Goal: Task Accomplishment & Management: Manage account settings

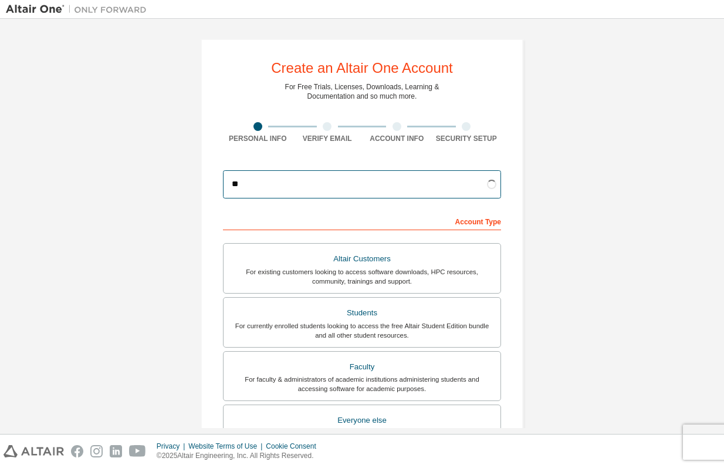
type input "*"
click at [298, 178] on input "email" at bounding box center [362, 184] width 278 height 28
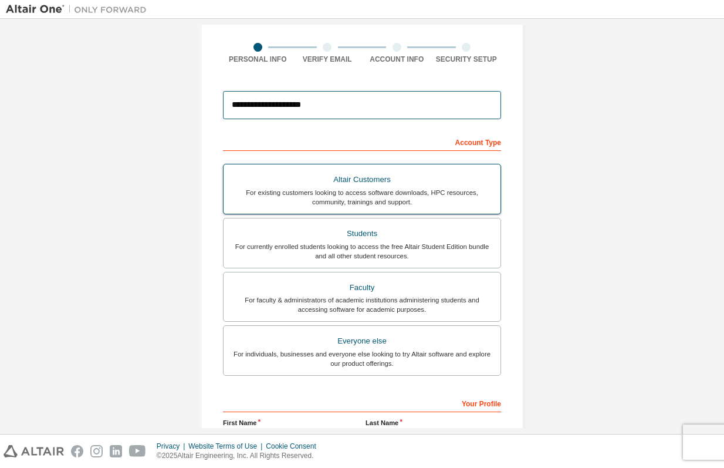
scroll to position [86, 0]
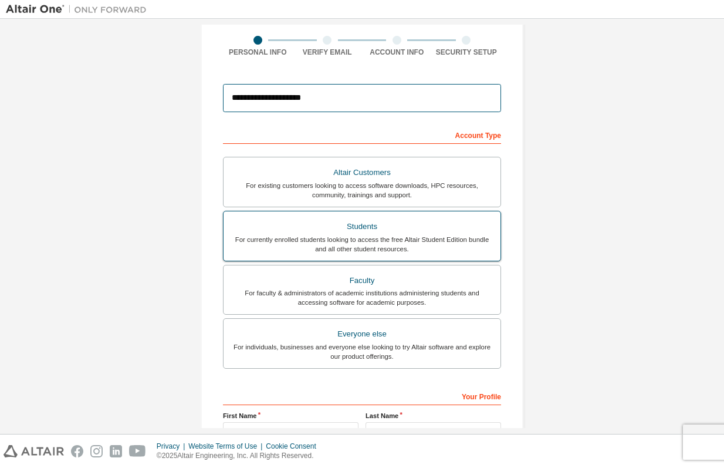
type input "**********"
click at [388, 238] on div "For currently enrolled students looking to access the free Altair Student Editi…" at bounding box center [362, 244] width 263 height 19
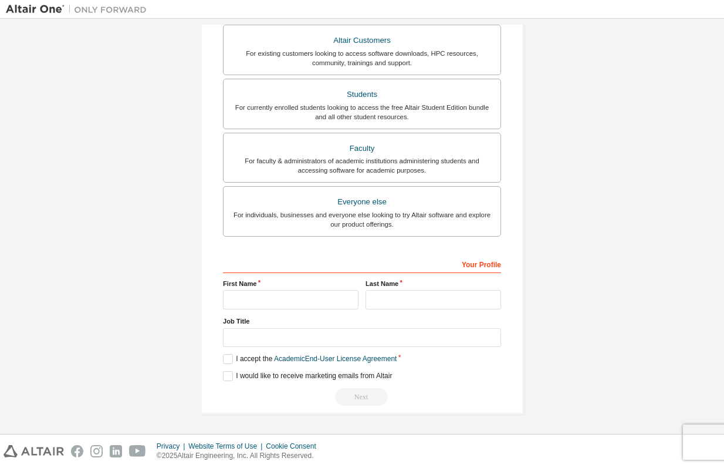
scroll to position [222, 0]
type input "***"
type input "*******"
click at [227, 358] on label "I accept the Academic End-User License Agreement" at bounding box center [310, 359] width 174 height 10
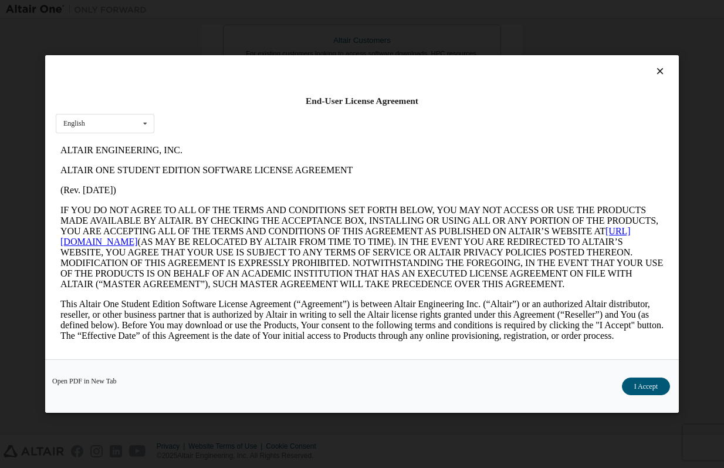
scroll to position [0, 0]
click at [653, 385] on button "I Accept" at bounding box center [646, 386] width 48 height 18
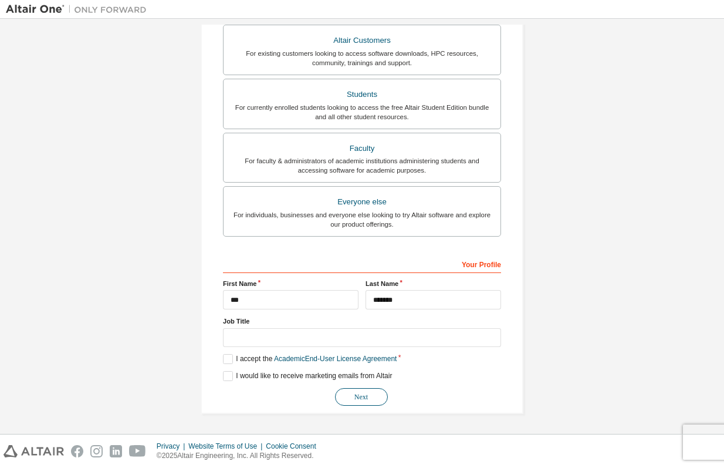
click at [374, 398] on button "Next" at bounding box center [361, 397] width 53 height 18
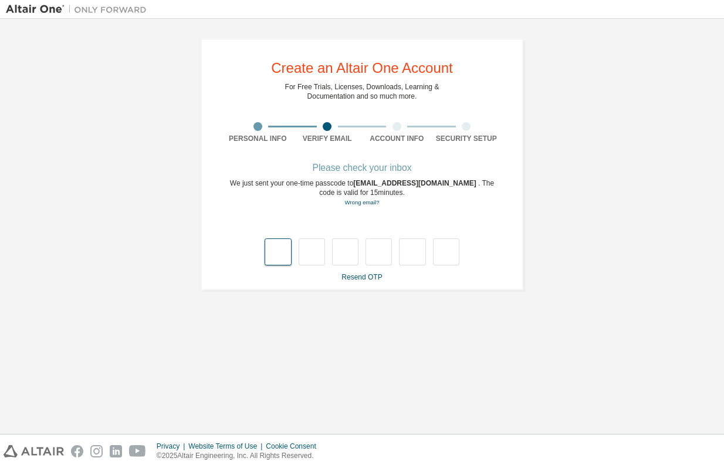
type input "*"
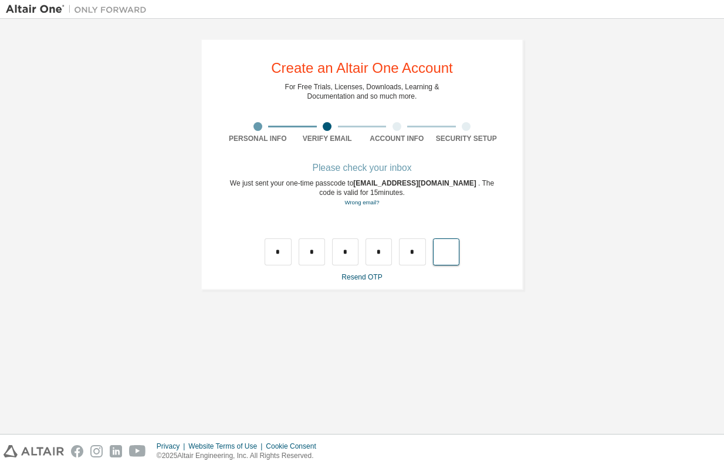
type input "*"
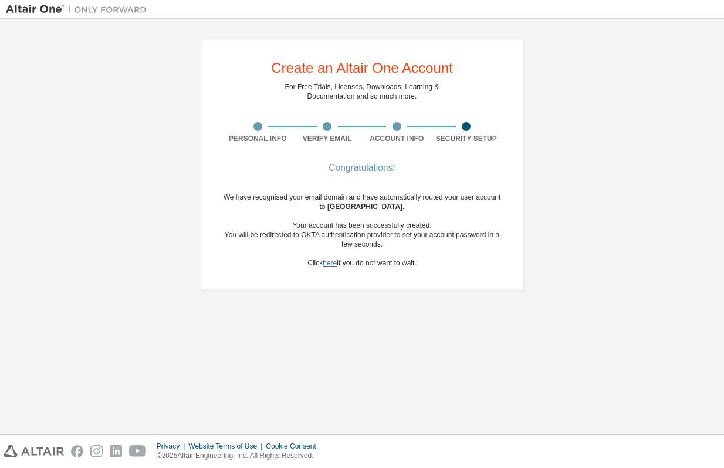
click at [330, 266] on link "here" at bounding box center [330, 263] width 14 height 8
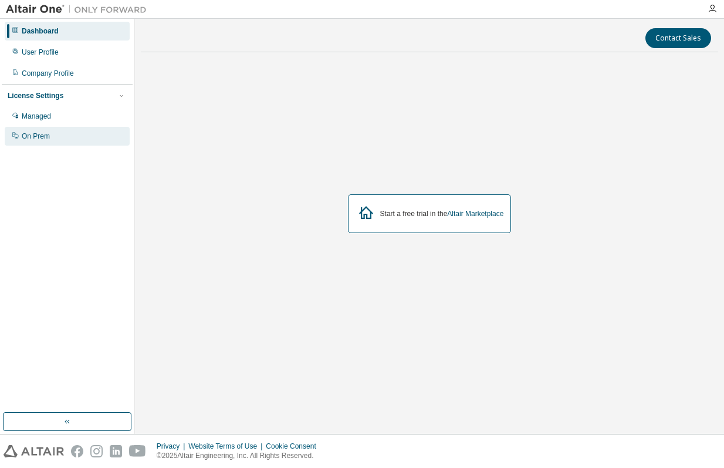
click at [65, 133] on div "On Prem" at bounding box center [67, 136] width 125 height 19
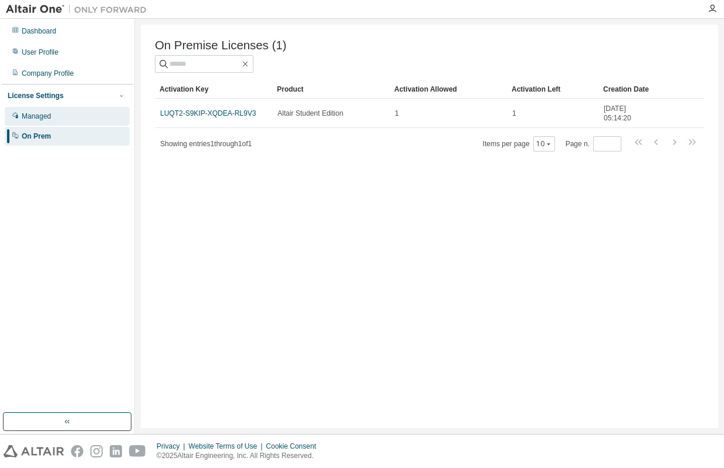
click at [73, 121] on div "Managed" at bounding box center [67, 116] width 125 height 19
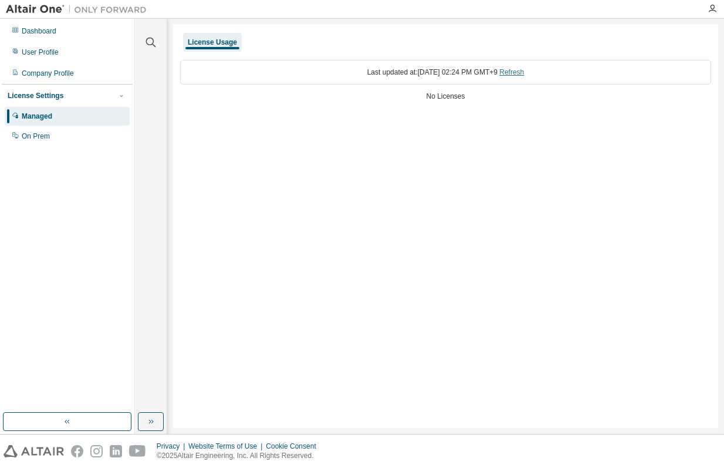
click at [524, 74] on link "Refresh" at bounding box center [511, 72] width 25 height 8
click at [378, 76] on div "Last updated at: Wed 2025-09-03 02:24 PM GMT+9 Refresh" at bounding box center [445, 72] width 531 height 25
click at [377, 71] on div "Last updated at: Wed 2025-09-03 02:24 PM GMT+9 Refresh" at bounding box center [445, 72] width 531 height 25
click at [75, 135] on div "On Prem" at bounding box center [67, 136] width 125 height 19
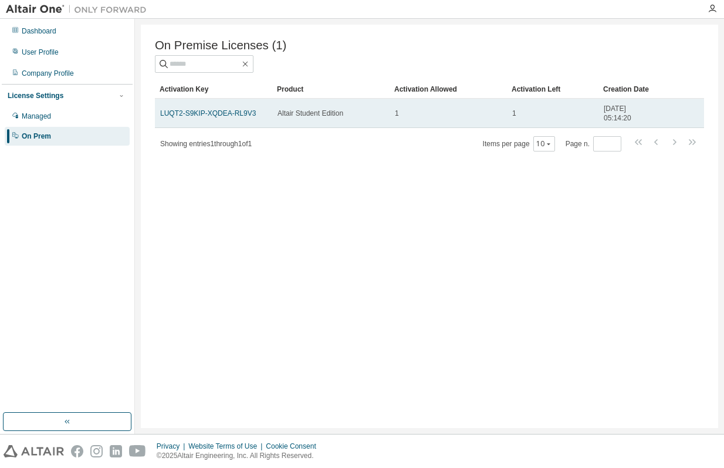
click at [336, 119] on td "Altair Student Edition" at bounding box center [330, 113] width 117 height 29
click at [295, 117] on span "Altair Student Edition" at bounding box center [311, 113] width 66 height 9
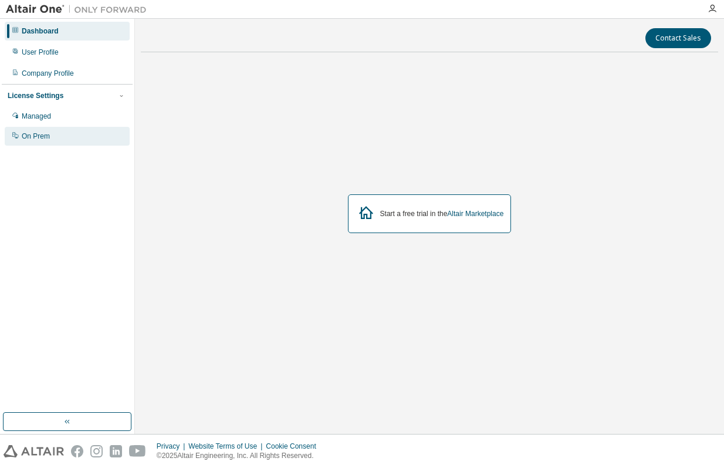
click at [88, 131] on div "On Prem" at bounding box center [67, 136] width 125 height 19
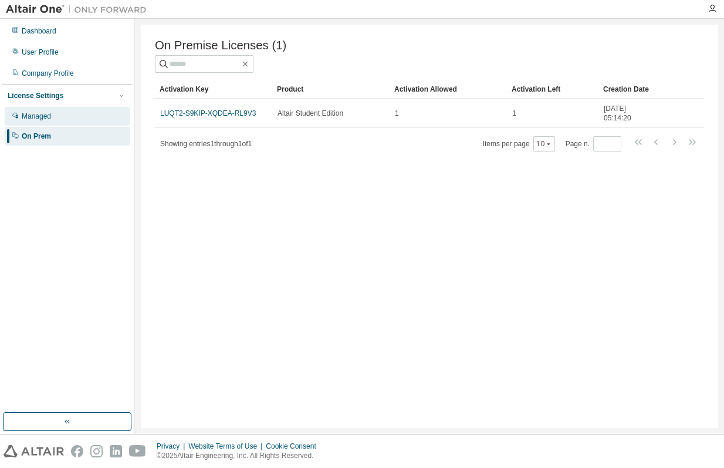
click at [87, 113] on div "Managed" at bounding box center [67, 116] width 125 height 19
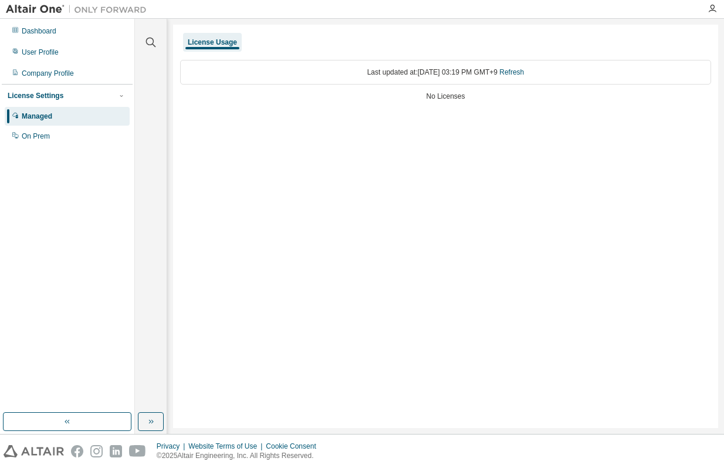
click at [453, 94] on div "No Licenses" at bounding box center [445, 96] width 531 height 9
click at [76, 101] on div "License Settings Managed On Prem" at bounding box center [67, 115] width 131 height 63
click at [74, 98] on div "License Settings" at bounding box center [67, 95] width 119 height 11
click at [56, 94] on div "License Settings" at bounding box center [36, 95] width 56 height 9
click at [56, 125] on div "Managed" at bounding box center [67, 116] width 125 height 19
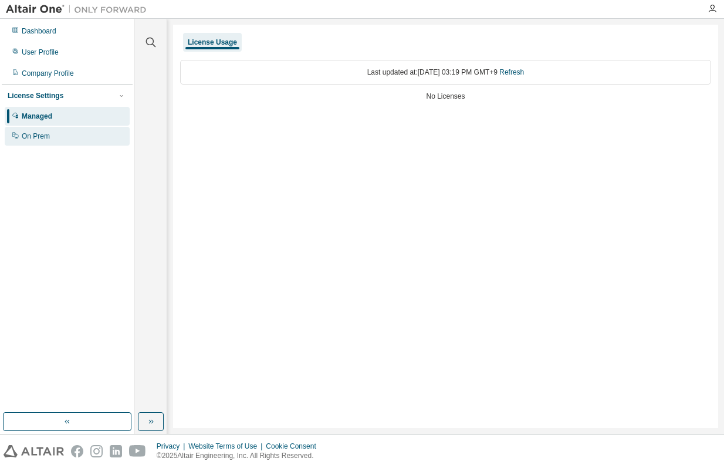
click at [58, 133] on div "On Prem" at bounding box center [67, 136] width 125 height 19
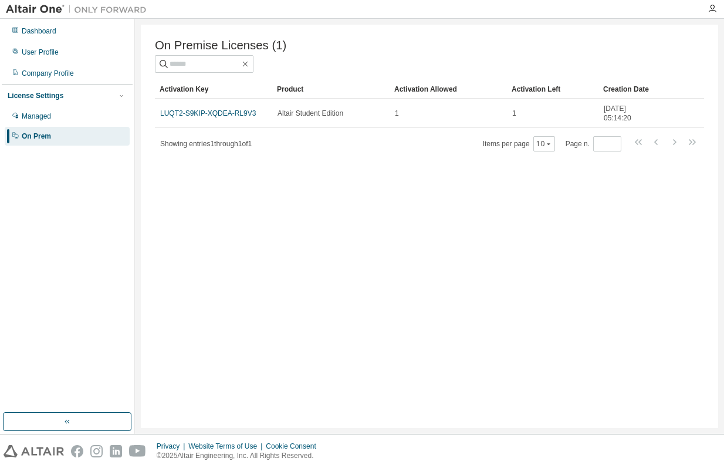
click at [245, 73] on div "On Premise Licenses (1) Clear Load Save Save As Field Operator Value Select fil…" at bounding box center [429, 95] width 549 height 113
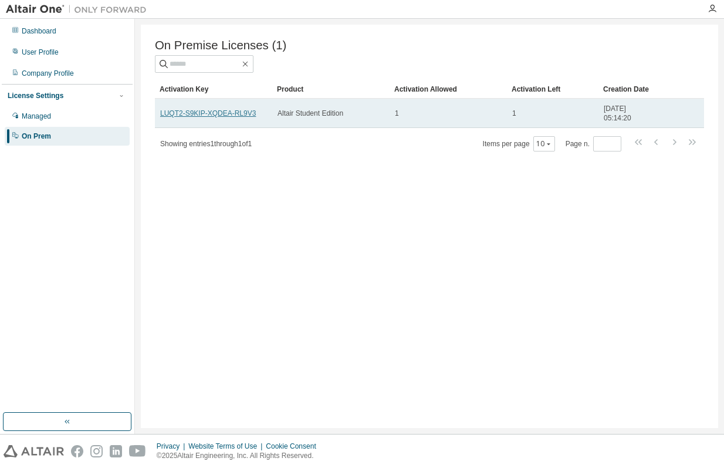
click at [239, 114] on link "LUQT2-S9KIP-XQDEA-RL9V3" at bounding box center [208, 113] width 96 height 8
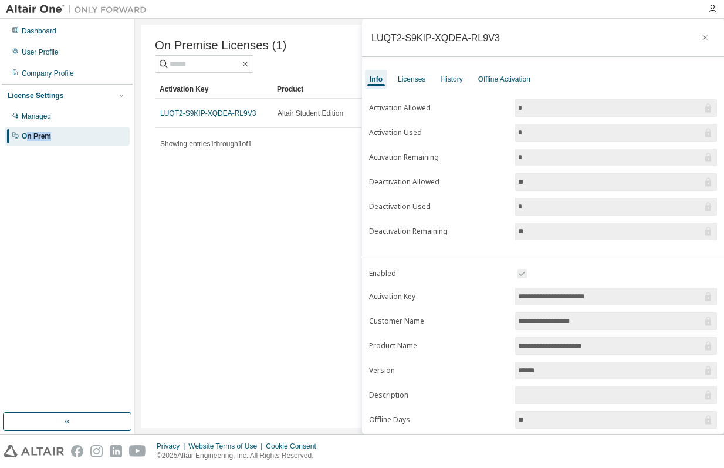
drag, startPoint x: 25, startPoint y: 136, endPoint x: 71, endPoint y: 135, distance: 45.8
click at [71, 135] on div "On Prem" at bounding box center [67, 136] width 125 height 19
click at [42, 146] on div "License Settings Managed On Prem" at bounding box center [67, 115] width 131 height 63
drag, startPoint x: 21, startPoint y: 137, endPoint x: 56, endPoint y: 135, distance: 35.3
click at [56, 135] on div "On Prem" at bounding box center [67, 136] width 125 height 19
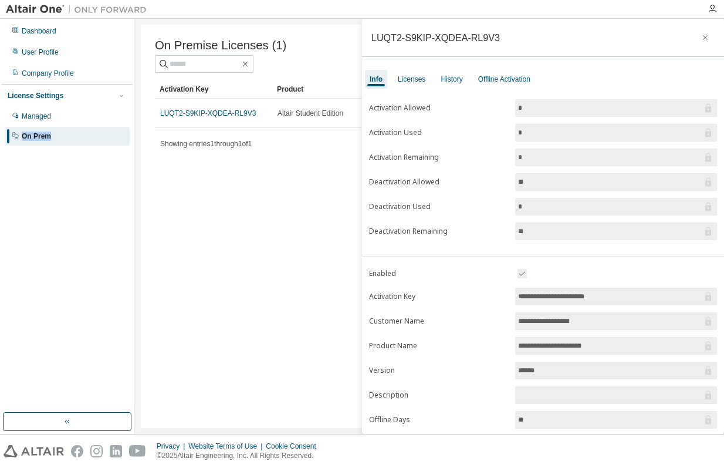
click at [94, 264] on div "Dashboard User Profile Company Profile License Settings Managed On Prem" at bounding box center [67, 216] width 131 height 390
click at [250, 64] on icon "button" at bounding box center [245, 63] width 9 height 9
click at [418, 82] on div "Licenses" at bounding box center [412, 79] width 28 height 9
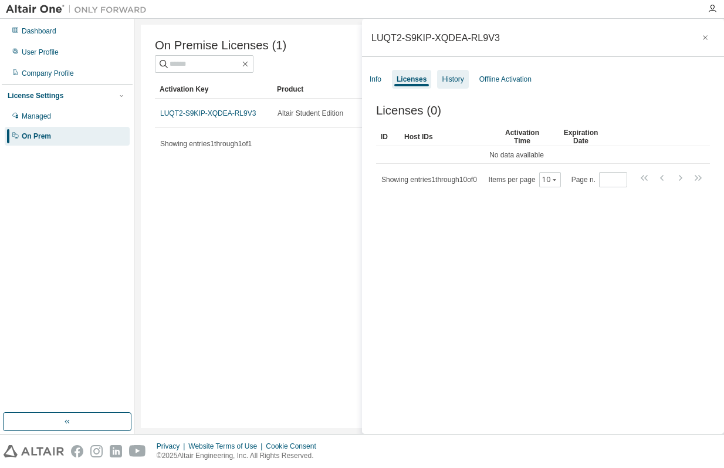
click at [461, 75] on div "History" at bounding box center [453, 79] width 22 height 9
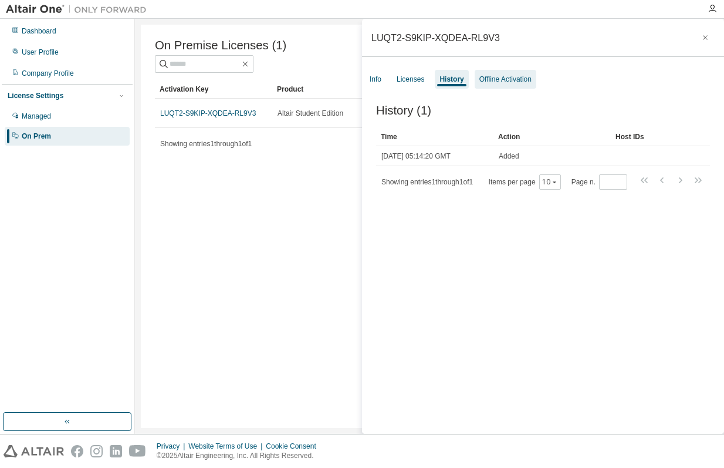
click at [502, 77] on div "Offline Activation" at bounding box center [506, 79] width 52 height 9
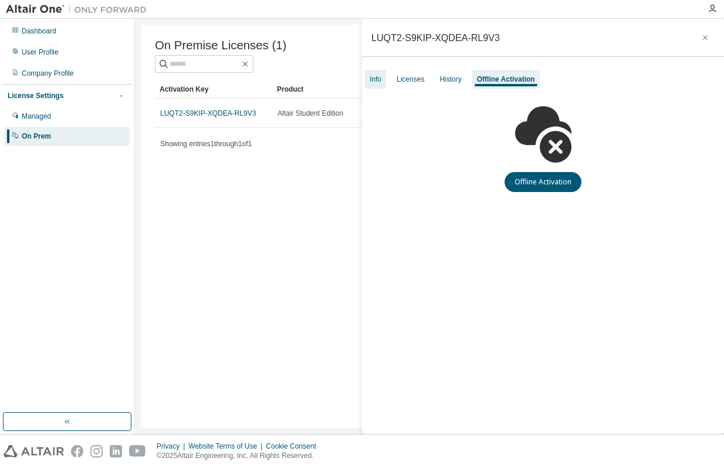
click at [374, 75] on div "Info" at bounding box center [375, 79] width 21 height 19
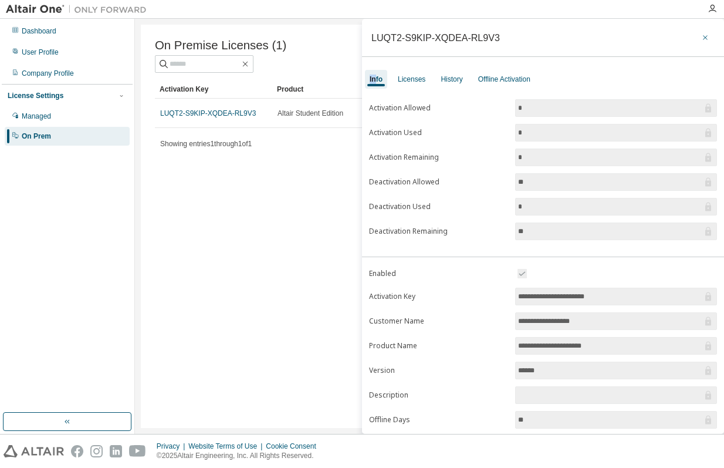
click at [703, 38] on icon "button" at bounding box center [705, 37] width 8 height 9
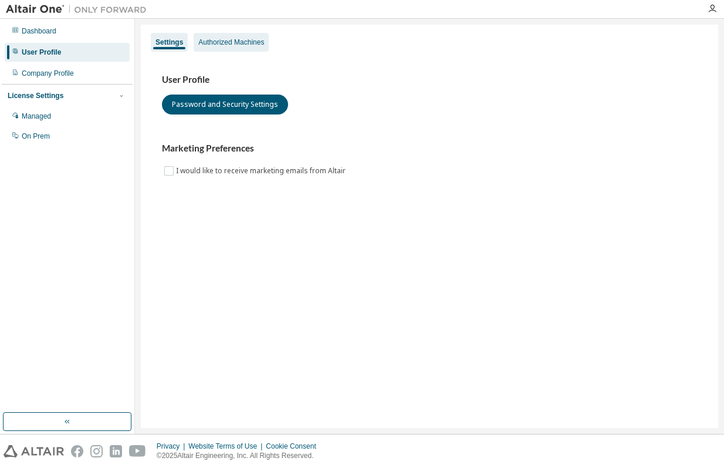
click at [259, 48] on div "Authorized Machines" at bounding box center [231, 42] width 75 height 19
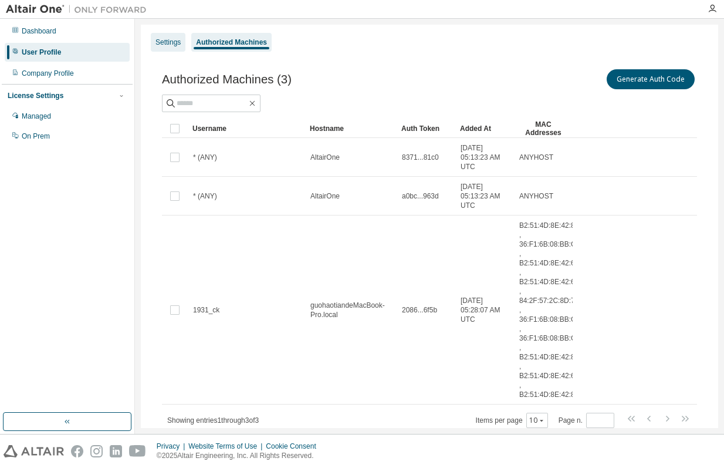
click at [157, 39] on div "Settings" at bounding box center [168, 42] width 25 height 9
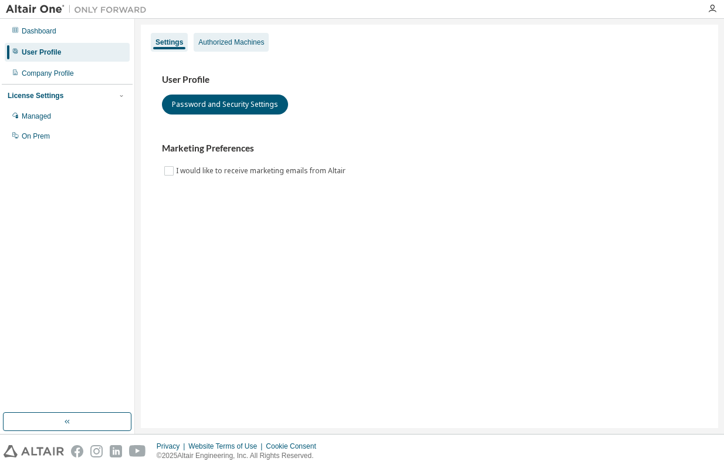
click at [262, 42] on div "Authorized Machines" at bounding box center [231, 42] width 66 height 9
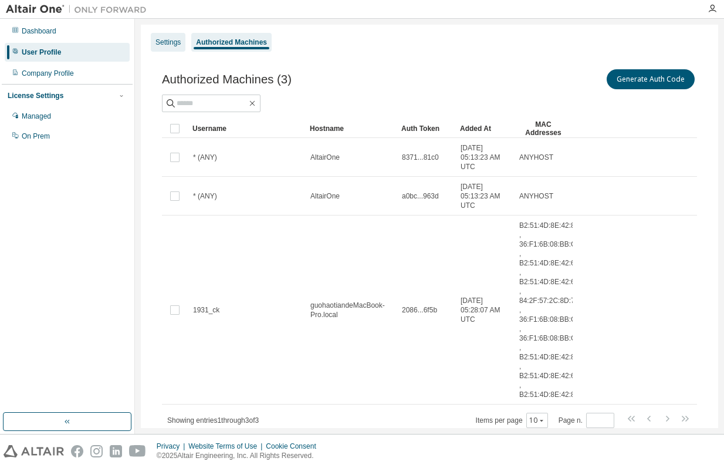
click at [168, 43] on div "Settings" at bounding box center [168, 42] width 25 height 9
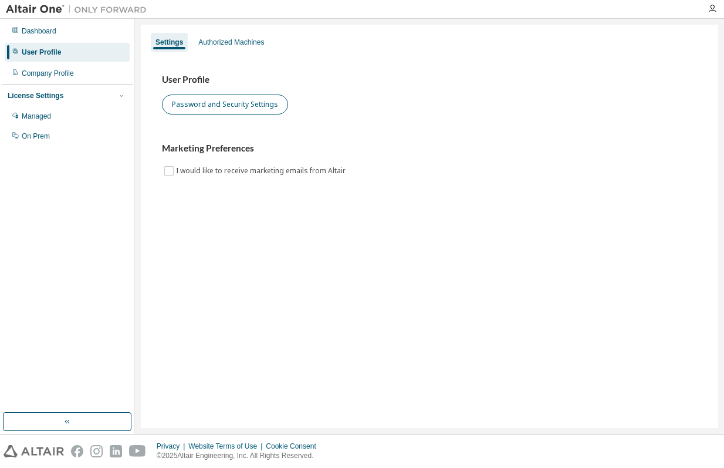
click at [244, 104] on button "Password and Security Settings" at bounding box center [225, 104] width 126 height 20
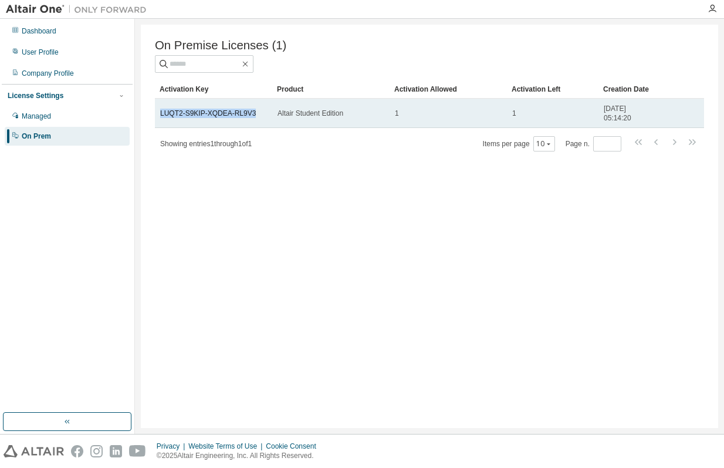
drag, startPoint x: 157, startPoint y: 116, endPoint x: 265, endPoint y: 109, distance: 107.6
click at [265, 109] on td "LUQT2-S9KIP-XQDEA-RL9V3" at bounding box center [213, 113] width 117 height 29
copy link "LUQT2-S9KIP-XQDEA-RL9V3"
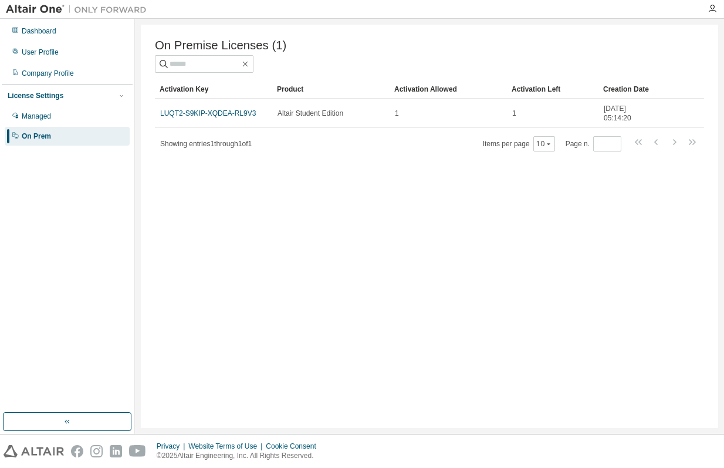
click at [40, 9] on img at bounding box center [79, 10] width 147 height 12
click at [710, 6] on icon "button" at bounding box center [712, 8] width 9 height 9
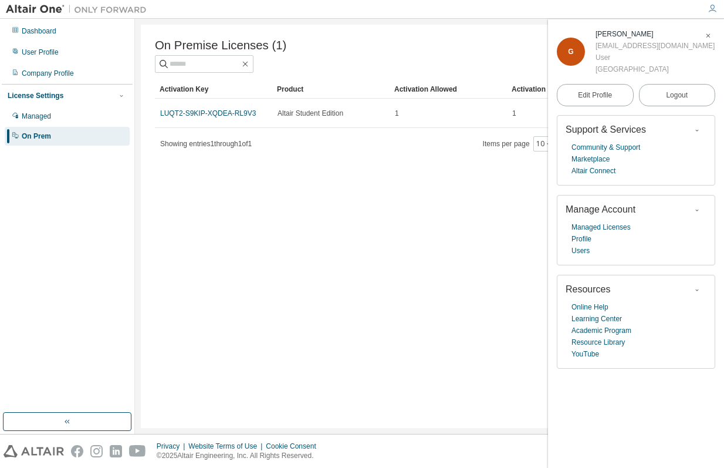
click at [602, 45] on div "[EMAIL_ADDRESS][DOMAIN_NAME]" at bounding box center [655, 46] width 119 height 12
click at [570, 48] on span "G" at bounding box center [570, 52] width 5 height 8
click at [59, 32] on div "Dashboard" at bounding box center [67, 31] width 125 height 19
